Goal: Find specific page/section: Find specific page/section

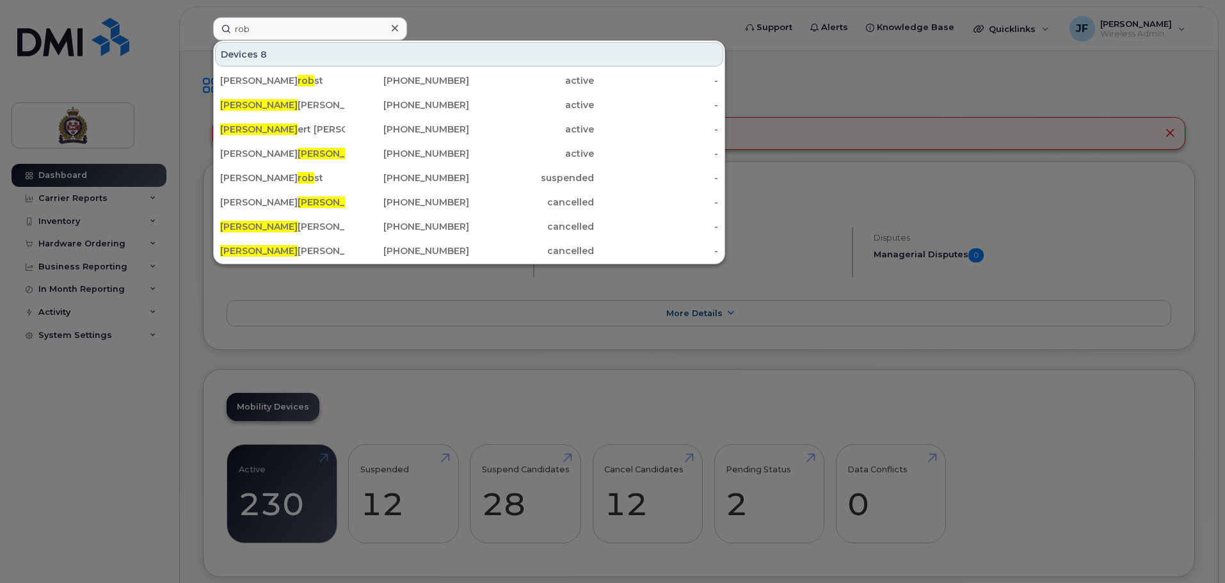
click at [203, 26] on div "rob Devices 8 Jennifer P rob st 226-332-4886 active - Rob ert Smith 519-993-634…" at bounding box center [470, 28] width 534 height 23
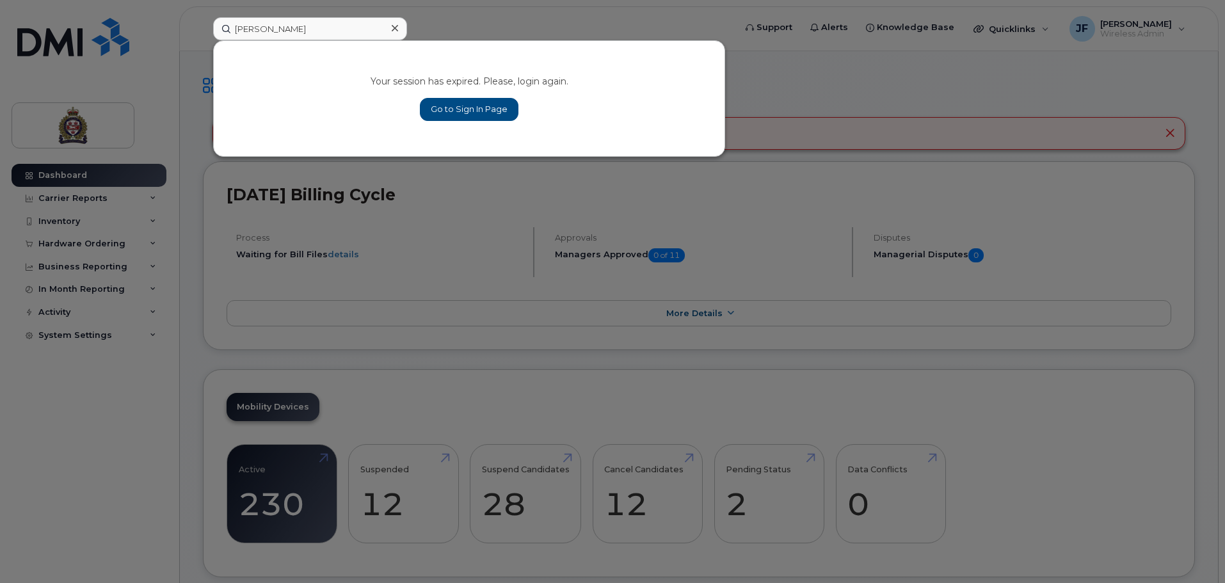
type input "[PERSON_NAME]"
click at [444, 99] on link "Go to Sign In Page" at bounding box center [469, 109] width 99 height 23
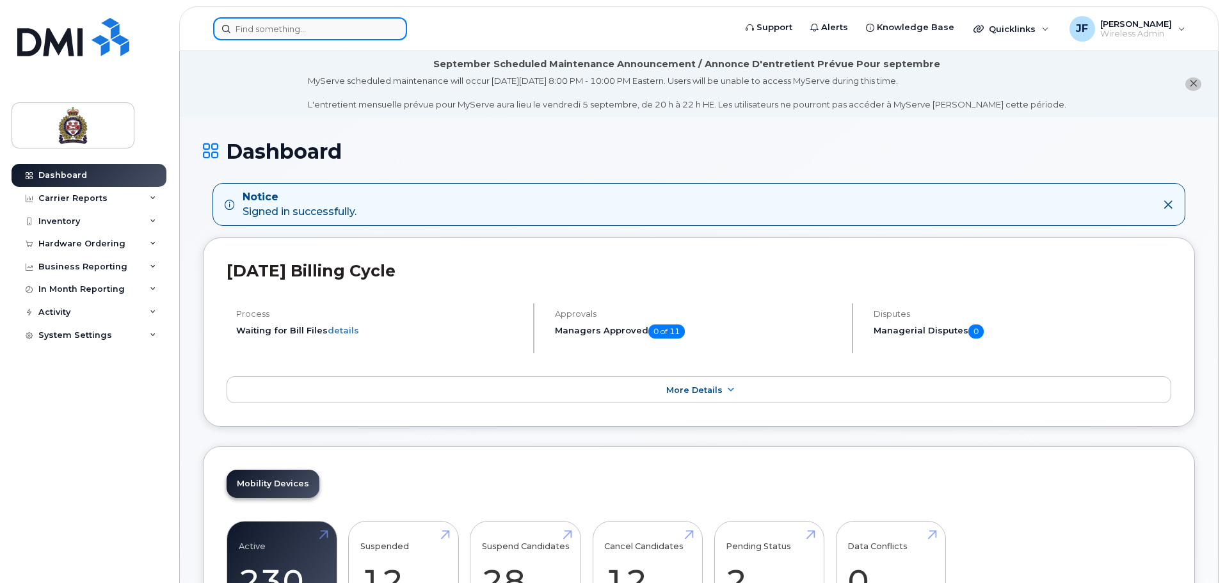
click at [274, 36] on input at bounding box center [310, 28] width 194 height 23
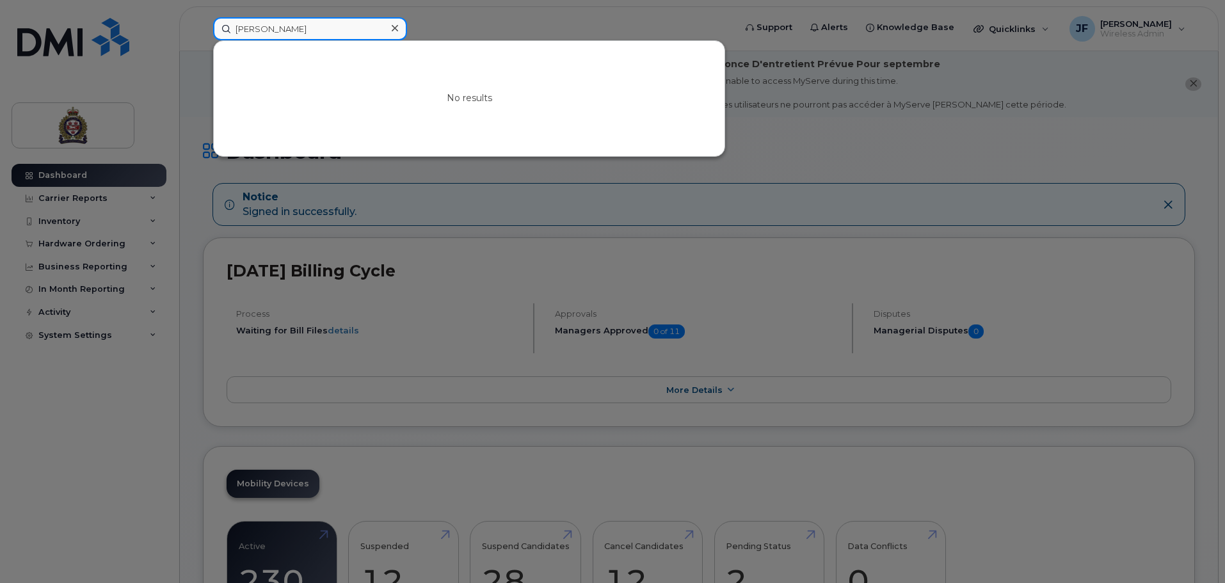
type input "[PERSON_NAME]"
